Goal: Find contact information: Find contact information

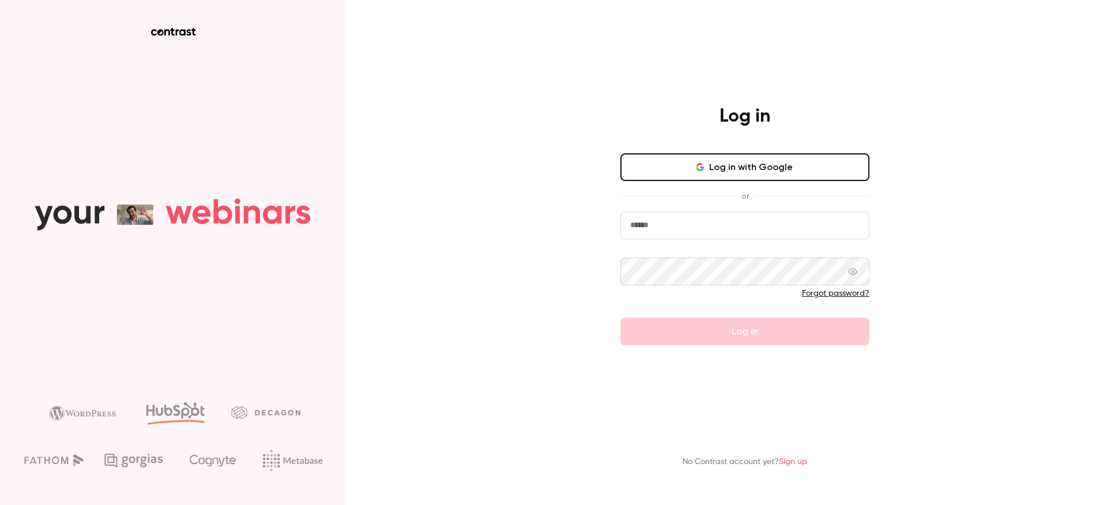
type input "**********"
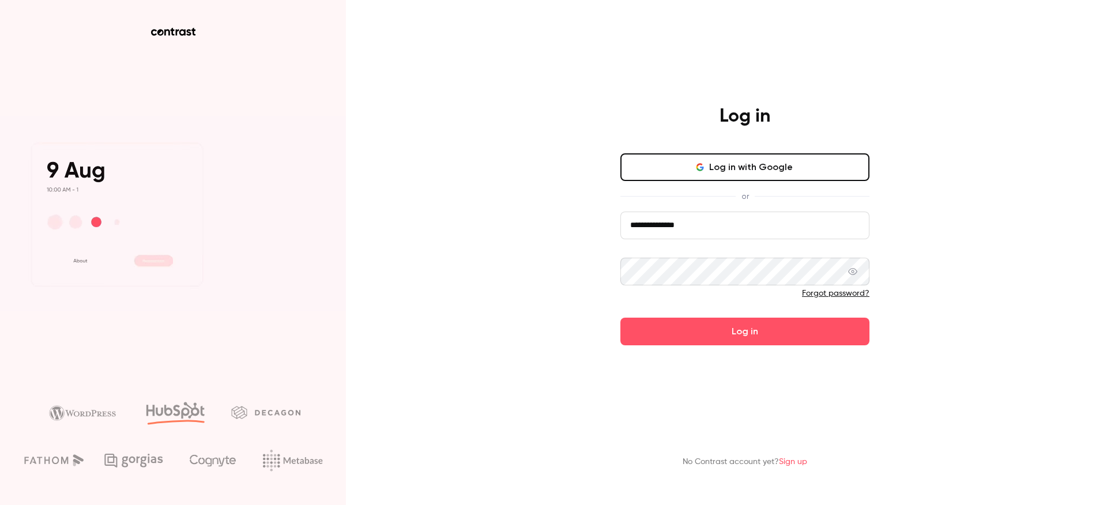
click at [583, 313] on div "**********" at bounding box center [553, 252] width 1107 height 505
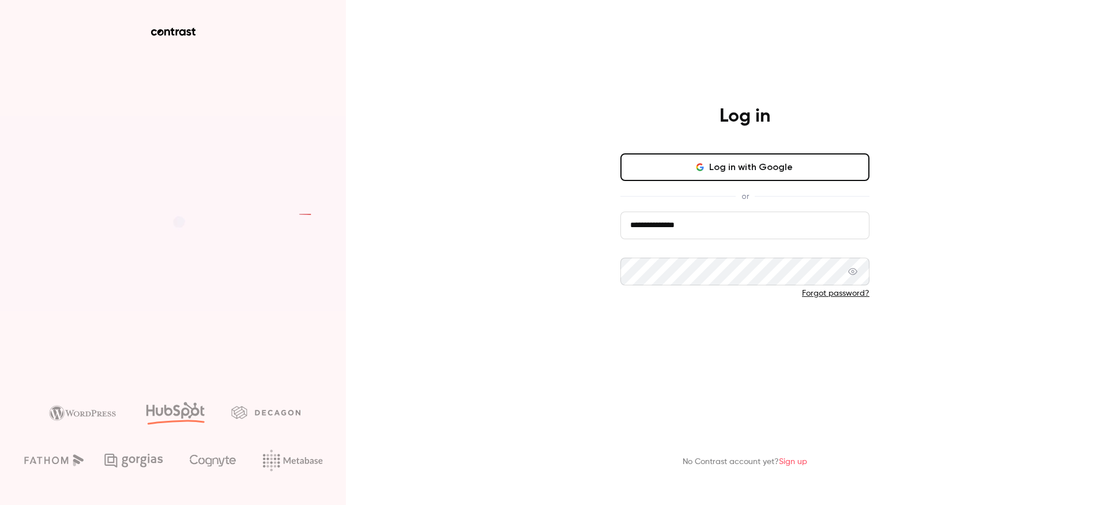
click at [813, 334] on button "Log in" at bounding box center [745, 332] width 249 height 28
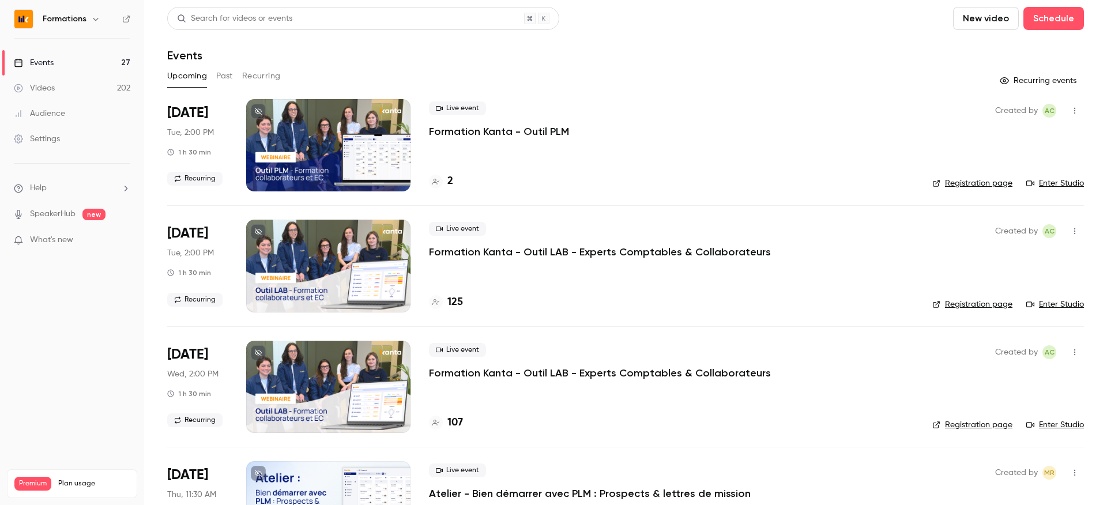
click at [216, 77] on button "Past" at bounding box center [224, 76] width 17 height 18
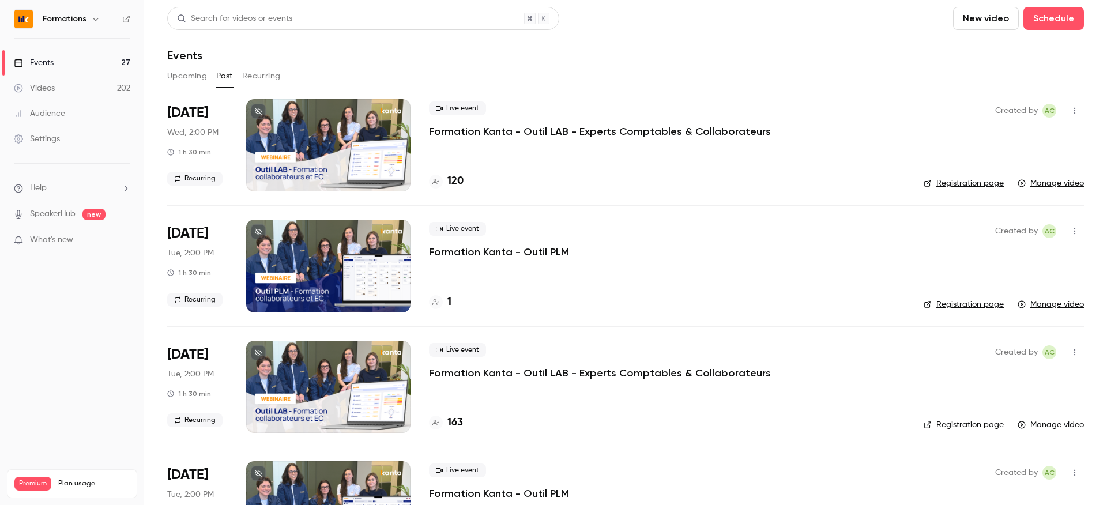
click at [93, 18] on icon "button" at bounding box center [95, 18] width 9 height 9
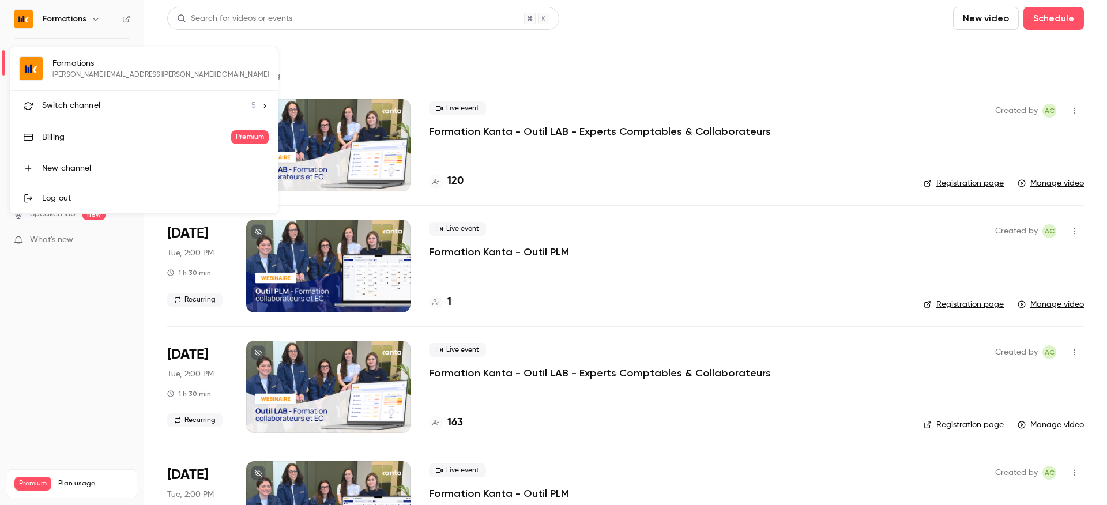
click at [96, 100] on span "Switch channel" at bounding box center [71, 106] width 58 height 12
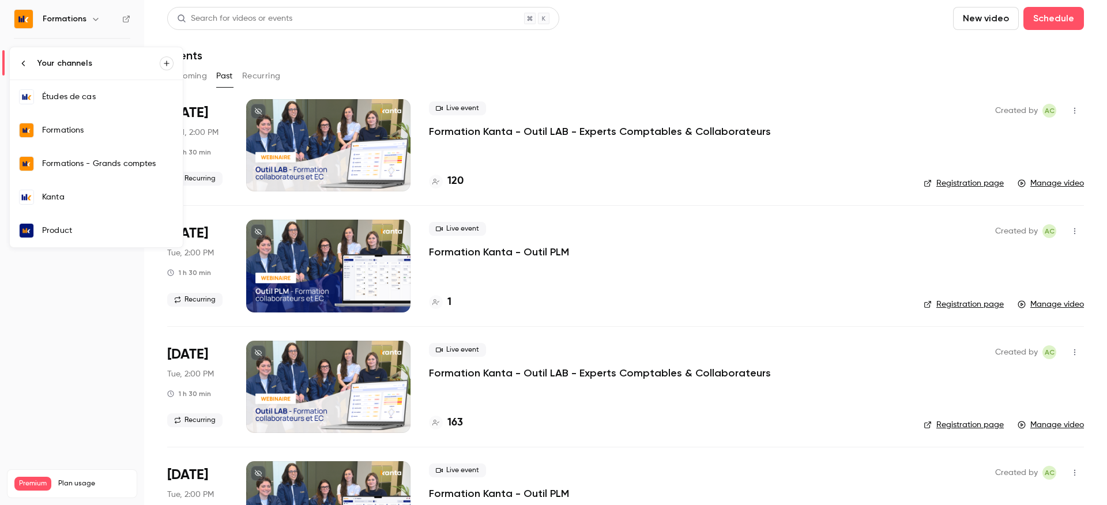
click at [140, 198] on div "Kanta" at bounding box center [108, 197] width 132 height 12
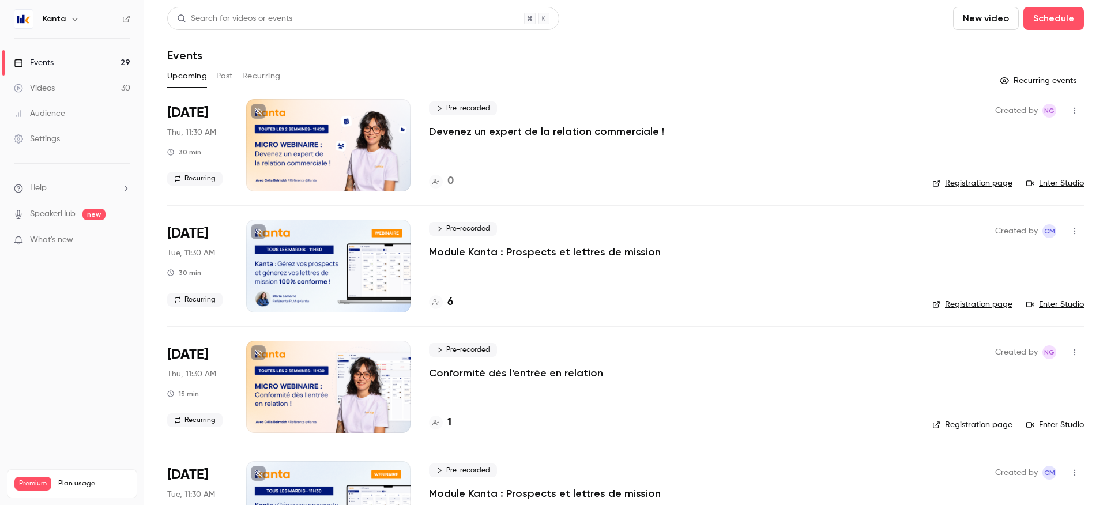
click at [227, 85] on div "Upcoming Past Recurring" at bounding box center [625, 78] width 917 height 23
click at [227, 80] on button "Past" at bounding box center [224, 76] width 17 height 18
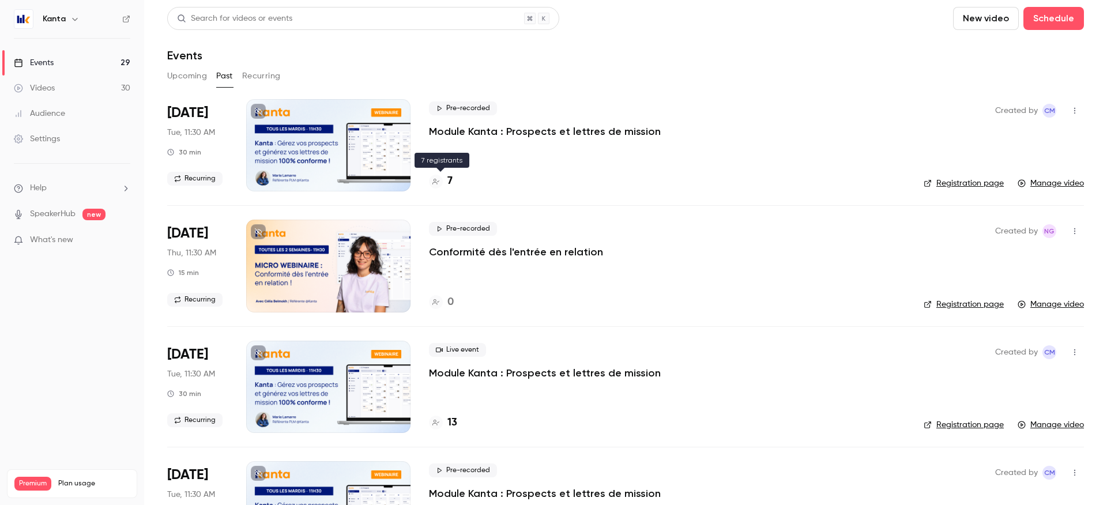
click at [440, 182] on div at bounding box center [436, 182] width 14 height 14
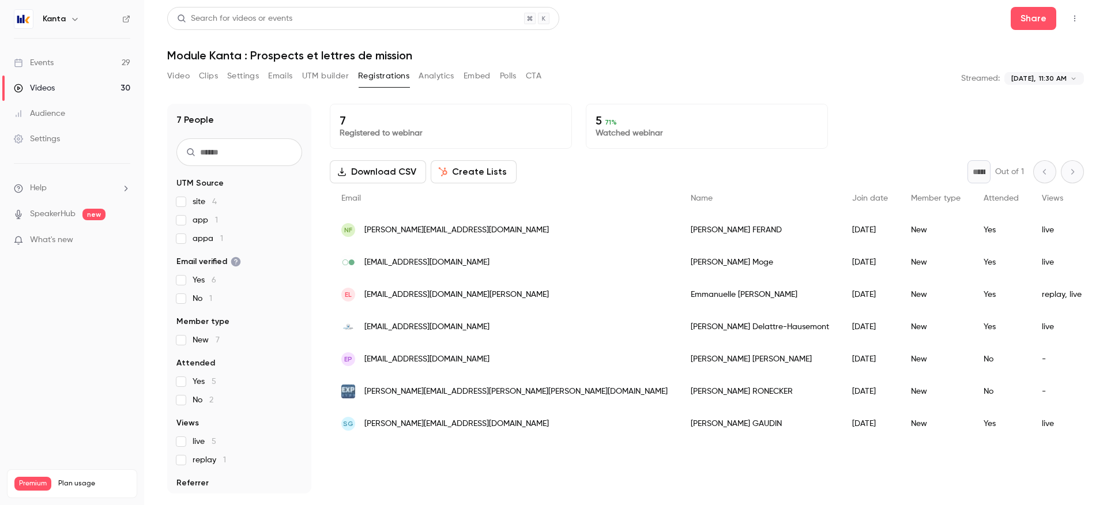
click at [424, 424] on span "[PERSON_NAME][EMAIL_ADDRESS][DOMAIN_NAME]" at bounding box center [457, 424] width 185 height 12
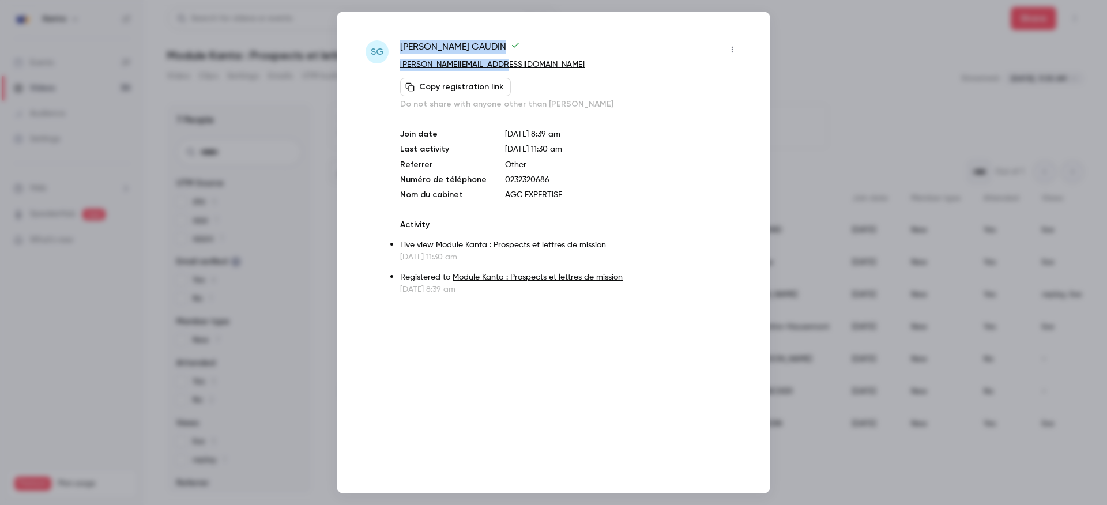
drag, startPoint x: 503, startPoint y: 65, endPoint x: 395, endPoint y: 65, distance: 108.4
click at [395, 65] on div "SG [PERSON_NAME] [PERSON_NAME][EMAIL_ADDRESS][DOMAIN_NAME] Copy registration li…" at bounding box center [554, 167] width 376 height 255
click at [517, 69] on p "[PERSON_NAME][EMAIL_ADDRESS][DOMAIN_NAME]" at bounding box center [570, 65] width 341 height 12
drag, startPoint x: 502, startPoint y: 61, endPoint x: 400, endPoint y: 61, distance: 101.5
click at [400, 61] on p "[PERSON_NAME][EMAIL_ADDRESS][DOMAIN_NAME]" at bounding box center [570, 65] width 341 height 12
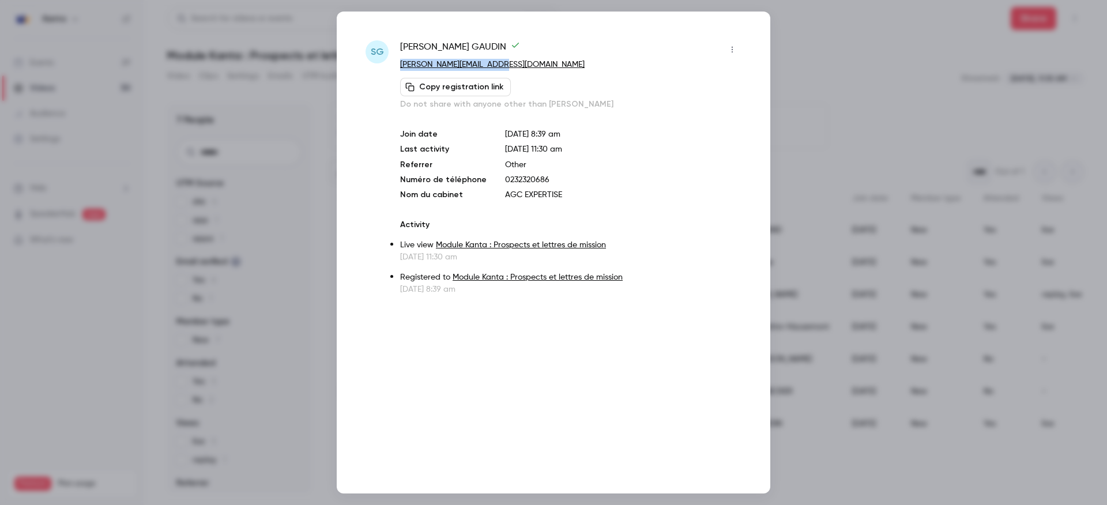
copy link "[PERSON_NAME][EMAIL_ADDRESS][DOMAIN_NAME]"
click at [772, 113] on div at bounding box center [553, 252] width 1107 height 505
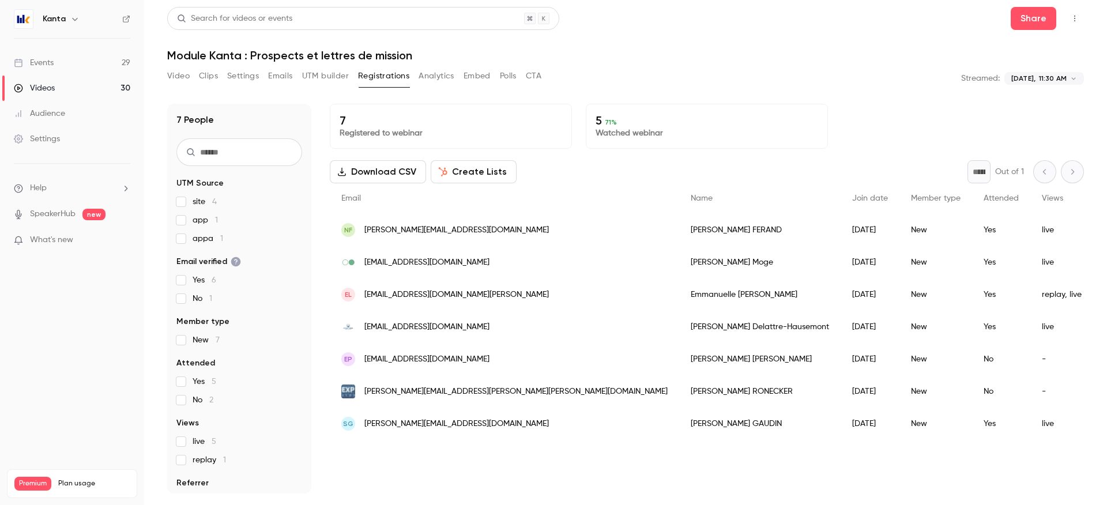
click at [445, 224] on div "nF [EMAIL_ADDRESS][DOMAIN_NAME]" at bounding box center [505, 230] width 350 height 32
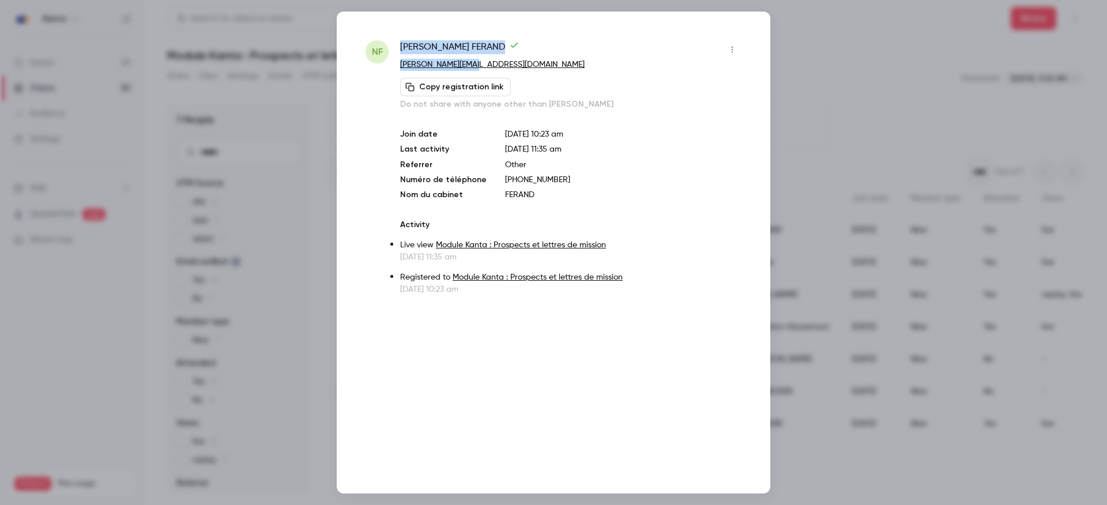
drag, startPoint x: 485, startPoint y: 63, endPoint x: 388, endPoint y: 63, distance: 96.9
click at [388, 63] on div "nF [PERSON_NAME] [PERSON_NAME][EMAIL_ADDRESS][DOMAIN_NAME] Copy registration li…" at bounding box center [554, 167] width 376 height 255
click at [519, 55] on div "[PERSON_NAME]" at bounding box center [570, 49] width 341 height 18
drag, startPoint x: 480, startPoint y: 66, endPoint x: 400, endPoint y: 66, distance: 80.2
click at [400, 66] on p "[PERSON_NAME][EMAIL_ADDRESS][DOMAIN_NAME]" at bounding box center [570, 65] width 341 height 12
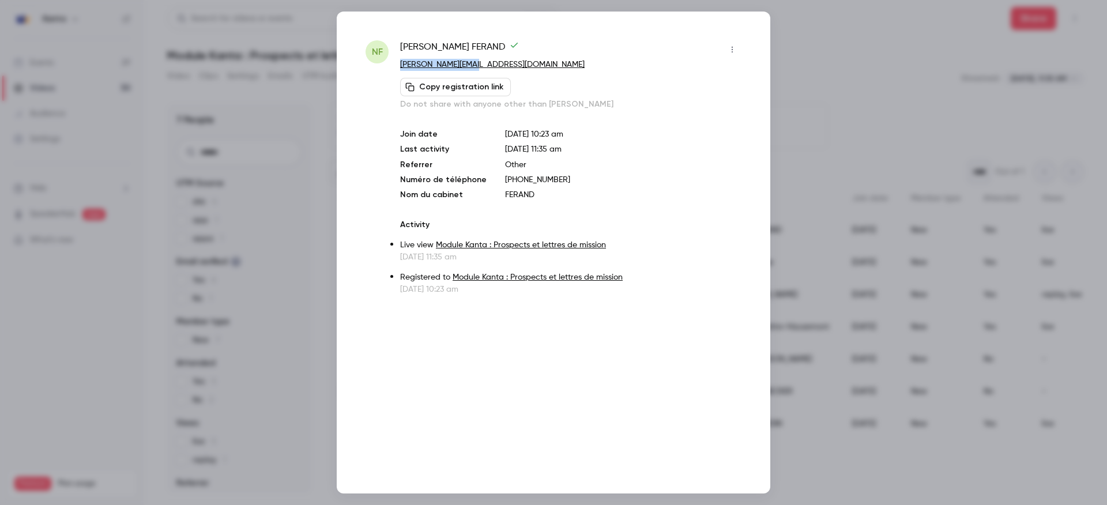
copy link "[PERSON_NAME][EMAIL_ADDRESS][DOMAIN_NAME]"
click at [950, 129] on div at bounding box center [553, 252] width 1107 height 505
